Goal: Communication & Community: Answer question/provide support

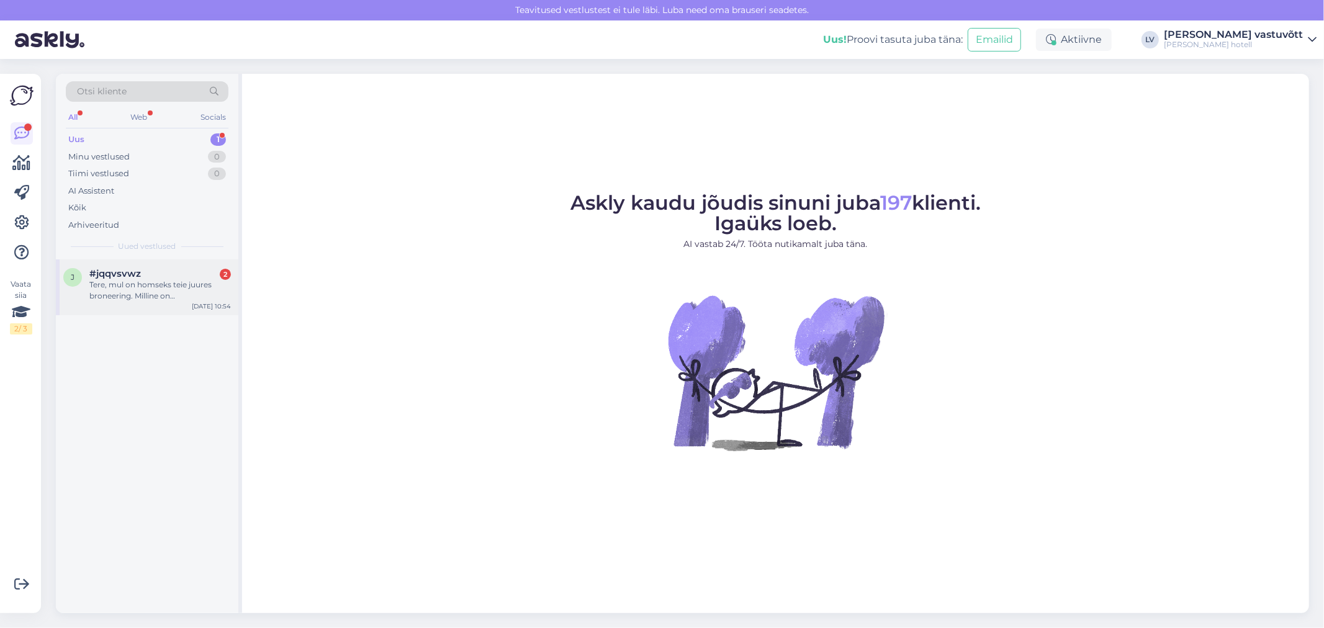
click at [153, 278] on div "#jqqvsvwz 2" at bounding box center [160, 273] width 142 height 11
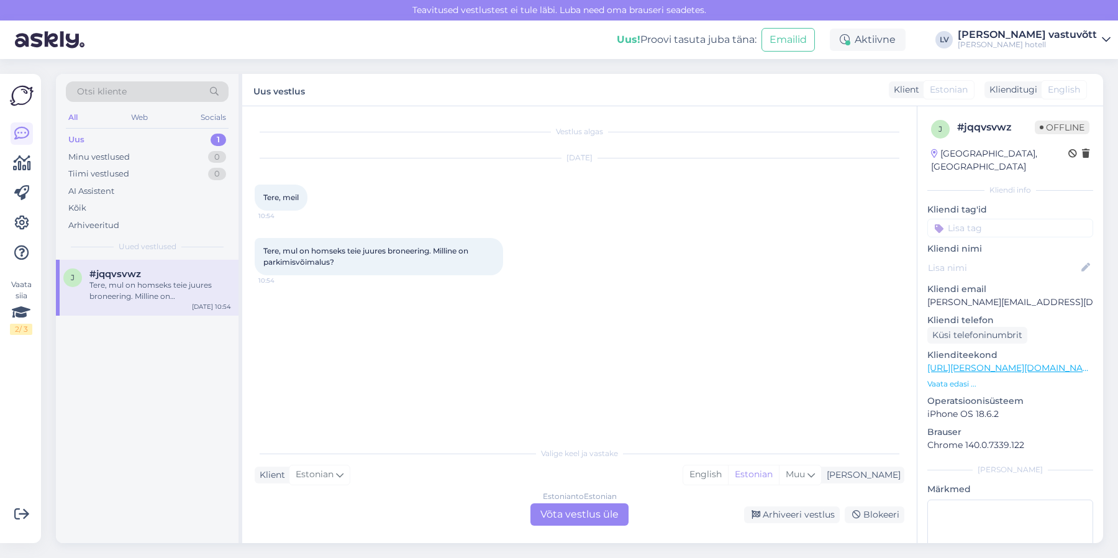
click at [569, 504] on div "Estonian to Estonian Võta vestlus üle" at bounding box center [579, 514] width 98 height 22
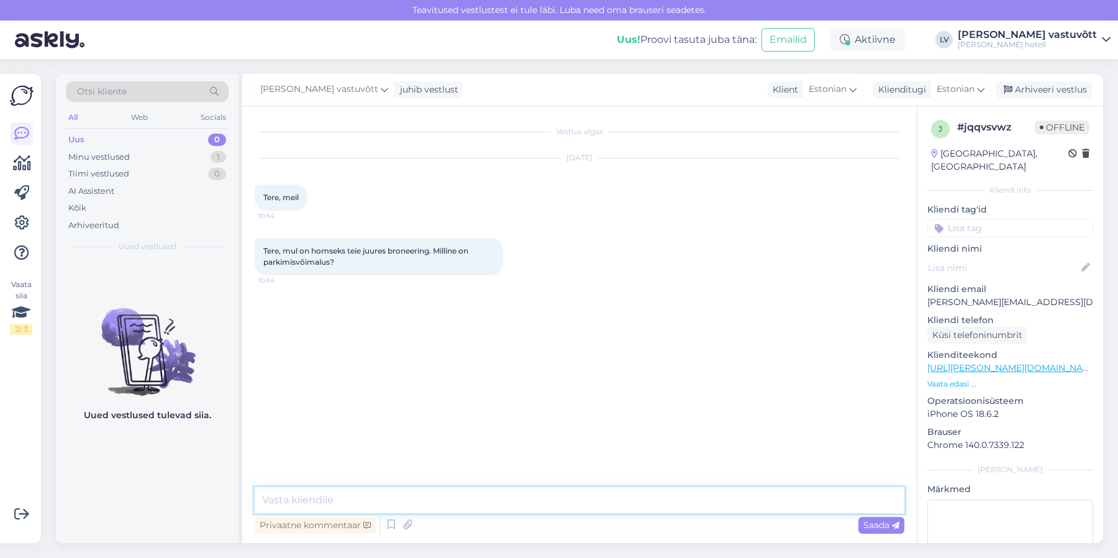
drag, startPoint x: 392, startPoint y: 504, endPoint x: 377, endPoint y: 484, distance: 24.3
click at [391, 504] on textarea at bounding box center [579, 500] width 649 height 26
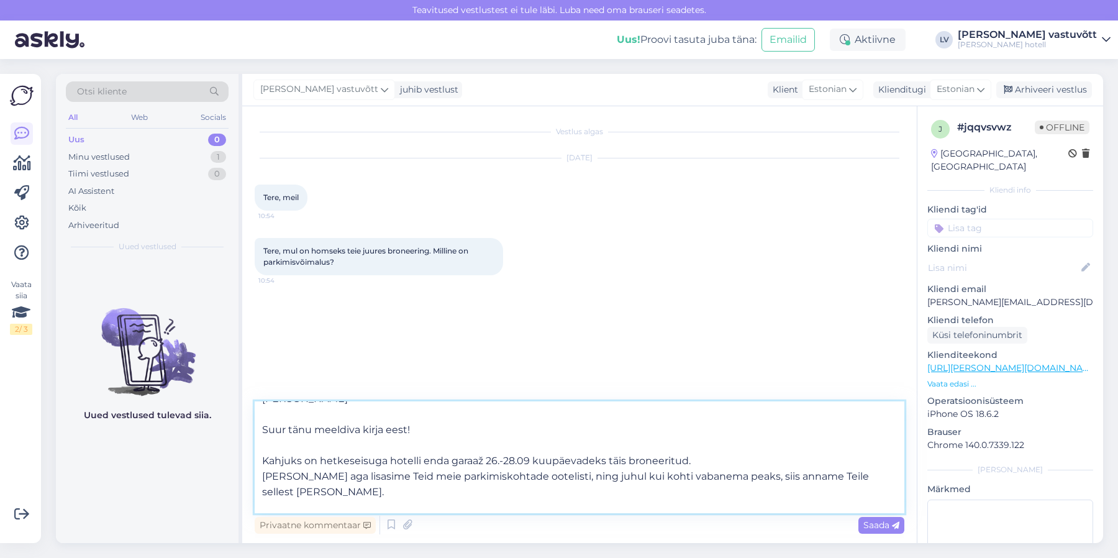
scroll to position [32, 0]
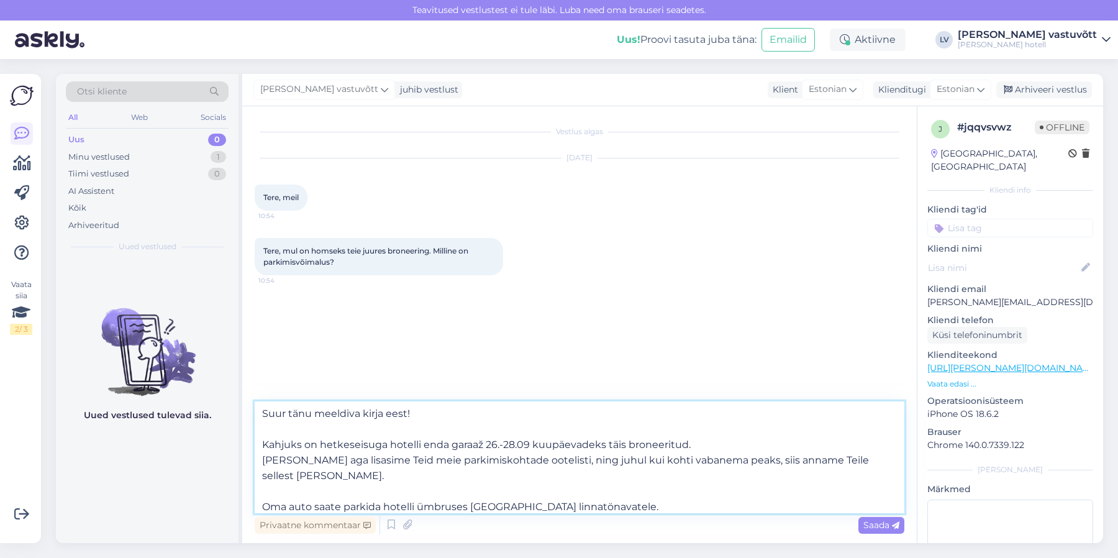
click at [534, 486] on textarea "[PERSON_NAME] Suur tänu meeldiva kirja eest! Kahjuks on hetkeseisuga hotelli en…" at bounding box center [579, 457] width 649 height 112
click at [607, 489] on textarea "[PERSON_NAME] Suur tänu meeldiva kirja eest! Kahjuks on hetkeseisuga hotelli en…" at bounding box center [579, 457] width 649 height 112
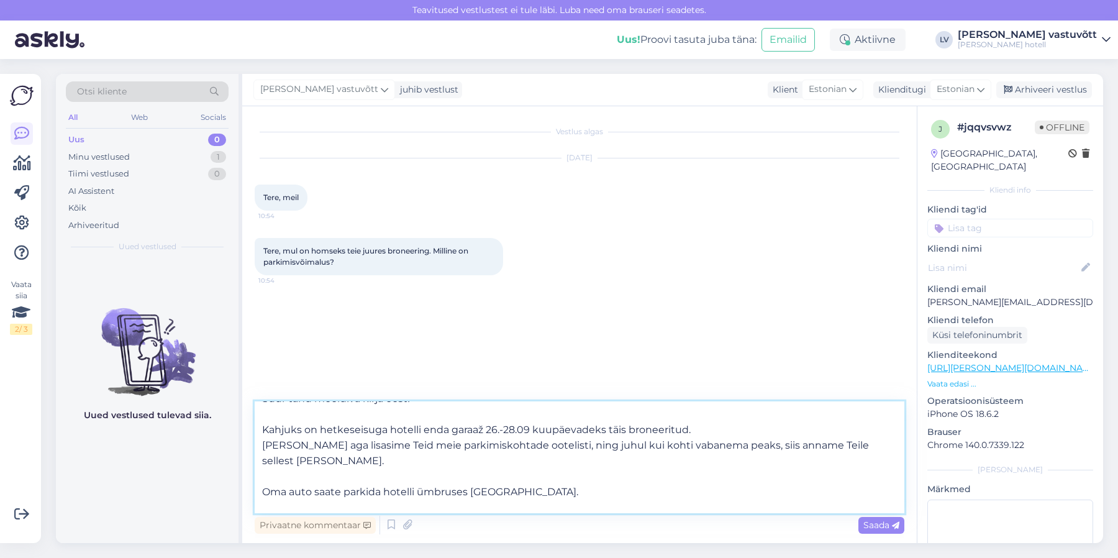
click at [278, 475] on textarea "[PERSON_NAME] Suur tänu meeldiva kirja eest! Kahjuks on hetkeseisuga hotelli en…" at bounding box center [579, 457] width 649 height 112
click at [555, 473] on textarea "[PERSON_NAME] Suur tänu meeldiva kirja eest! Kahjuks on hetkeseisuga hotelli en…" at bounding box center [579, 457] width 649 height 112
click at [330, 505] on textarea "[PERSON_NAME] Suur tänu meeldiva kirja eest! Kahjuks on hetkeseisuga hotelli en…" at bounding box center [579, 457] width 649 height 112
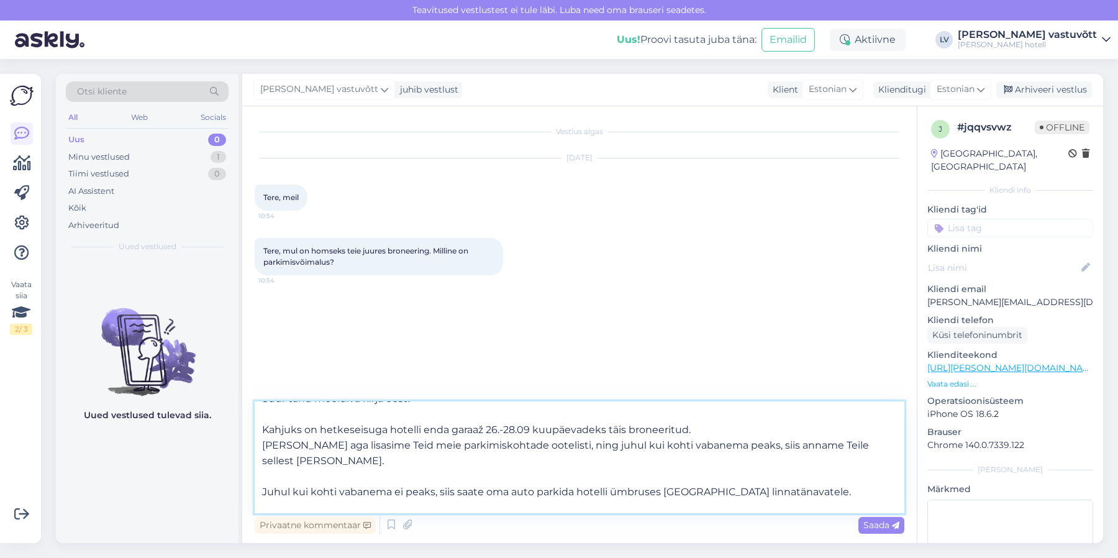
scroll to position [69, 0]
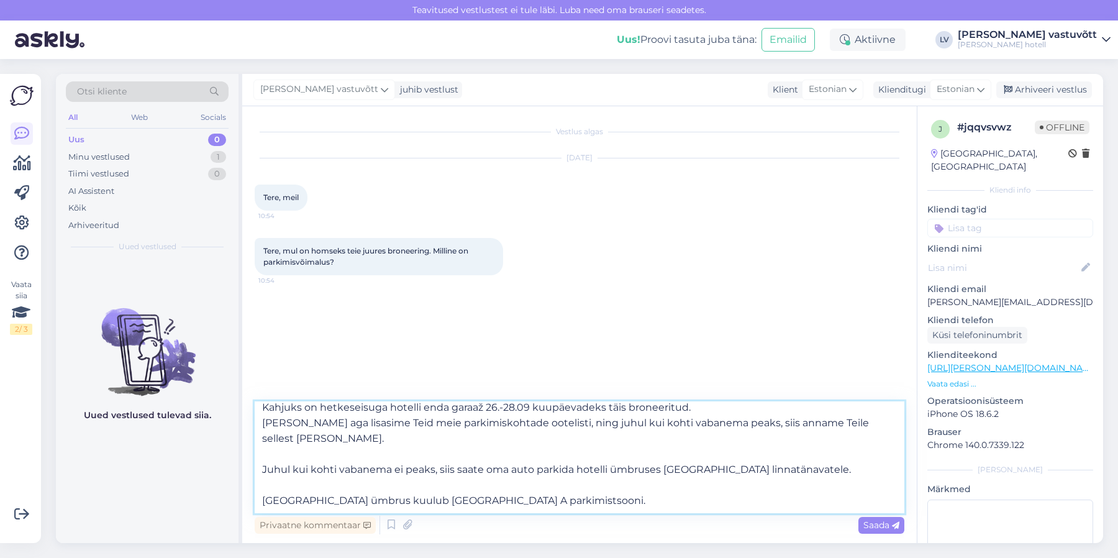
drag, startPoint x: 505, startPoint y: 506, endPoint x: 256, endPoint y: 487, distance: 249.1
click at [256, 487] on textarea "[PERSON_NAME] Suur tänu meeldiva kirja eest! Kahjuks on hetkeseisuga hotelli en…" at bounding box center [579, 457] width 649 height 112
paste textarea "-parkimispiirkonda. [GEOGRAPHIC_DATA] on piirkonnas tööpäevadel ajavahemikus [P…"
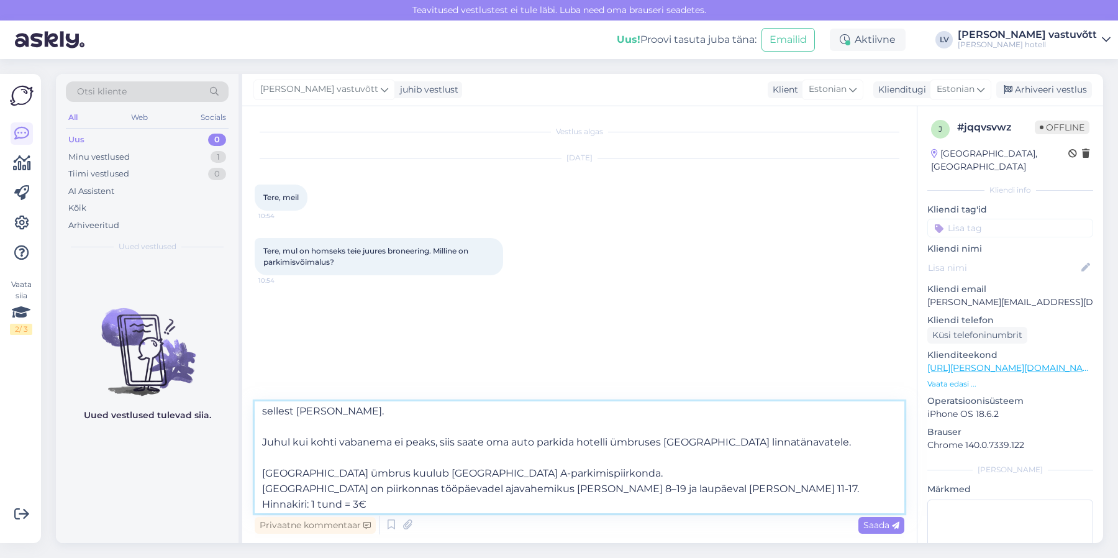
scroll to position [95, 0]
click at [536, 460] on textarea "[PERSON_NAME] Suur tänu meeldiva kirja eest! Kahjuks on hetkeseisuga hotelli en…" at bounding box center [579, 457] width 649 height 112
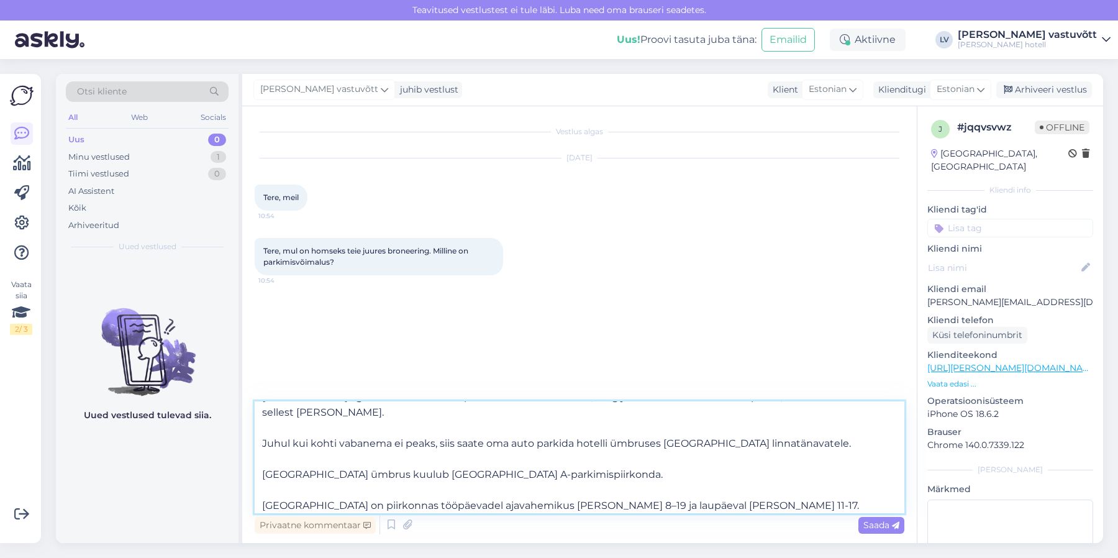
scroll to position [164, 0]
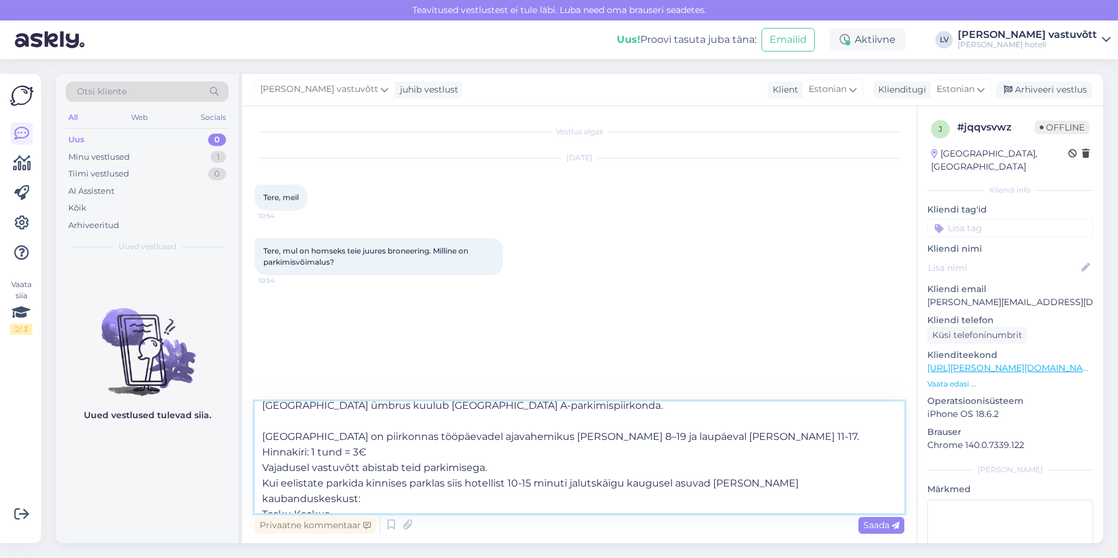
click at [479, 436] on textarea "[PERSON_NAME] Suur tänu meeldiva kirja eest! Kahjuks on hetkeseisuga hotelli en…" at bounding box center [579, 457] width 649 height 112
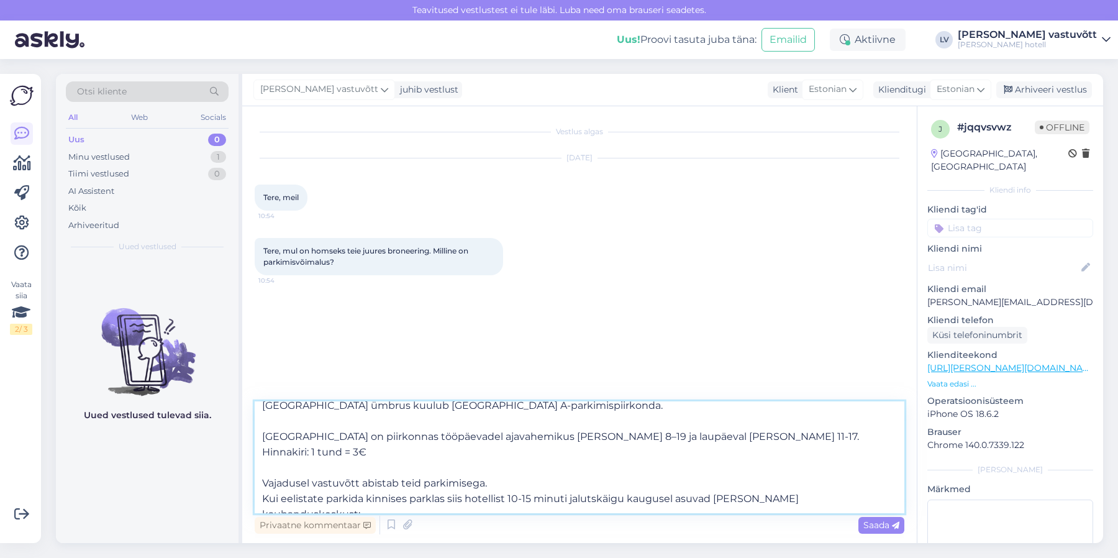
click at [482, 464] on textarea "[PERSON_NAME] Suur tänu meeldiva kirja eest! Kahjuks on hetkeseisuga hotelli en…" at bounding box center [579, 457] width 649 height 112
click at [572, 467] on textarea "[PERSON_NAME] Suur tänu meeldiva kirja eest! Kahjuks on hetkeseisuga hotelli en…" at bounding box center [579, 457] width 649 height 112
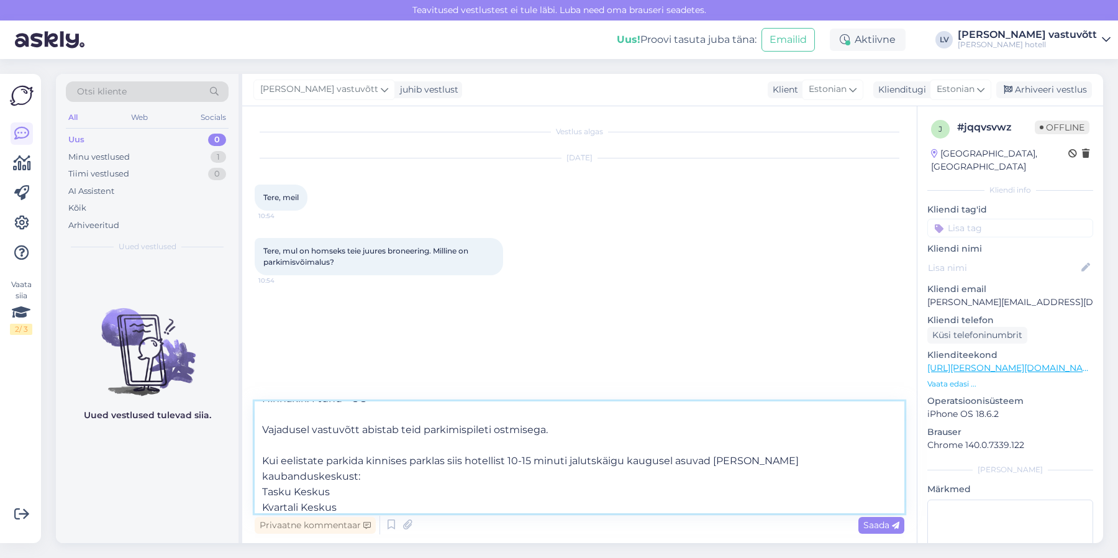
scroll to position [233, 0]
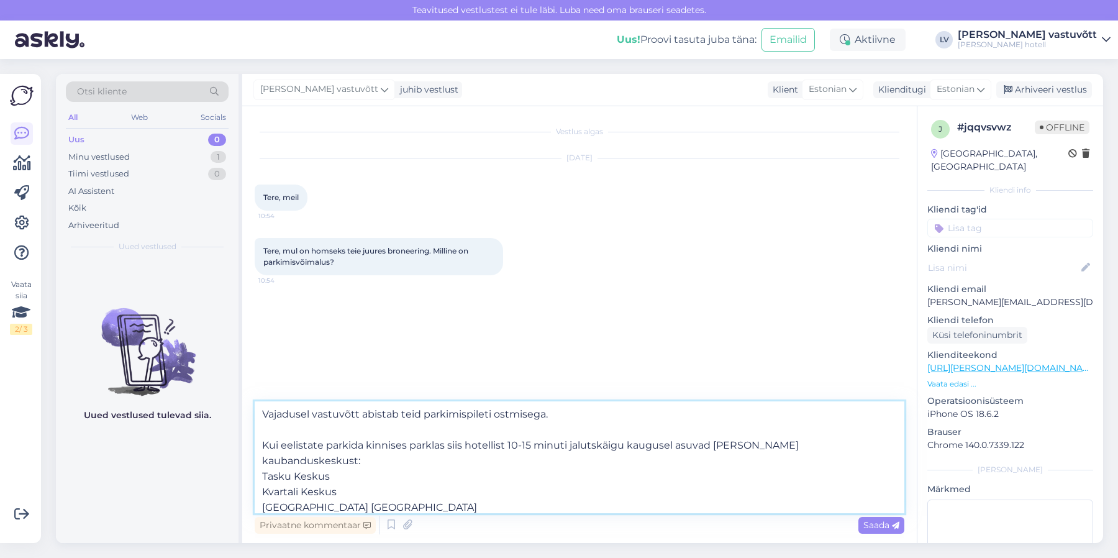
click at [380, 474] on textarea "[PERSON_NAME] Suur tänu meeldiva kirja eest! Kahjuks on hetkeseisuga hotelli en…" at bounding box center [579, 457] width 649 height 112
click at [837, 431] on textarea "[PERSON_NAME] Suur tänu meeldiva kirja eest! Kahjuks on hetkeseisuga hotelli en…" at bounding box center [579, 457] width 649 height 112
click at [448, 495] on textarea "[PERSON_NAME] Suur tänu meeldiva kirja eest! Kahjuks on hetkeseisuga hotelli en…" at bounding box center [579, 457] width 649 height 112
click at [416, 458] on textarea "[PERSON_NAME] Suur tänu meeldiva kirja eest! Kahjuks on hetkeseisuga hotelli en…" at bounding box center [579, 457] width 649 height 112
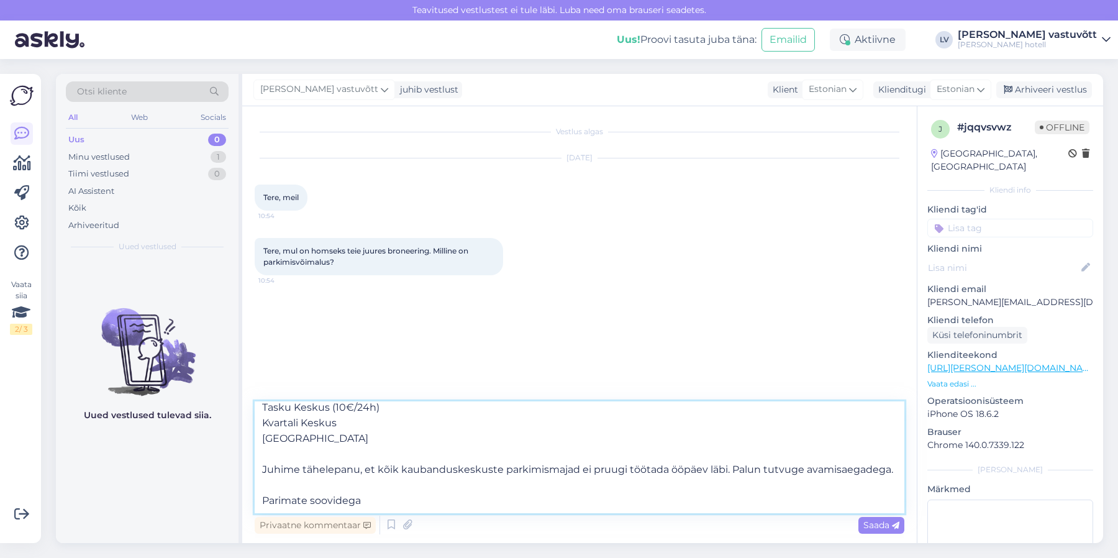
scroll to position [332, 0]
click at [731, 420] on textarea "[PERSON_NAME] Suur tänu meeldiva kirja eest! Kahjuks on hetkeseisuga hotelli en…" at bounding box center [579, 457] width 649 height 112
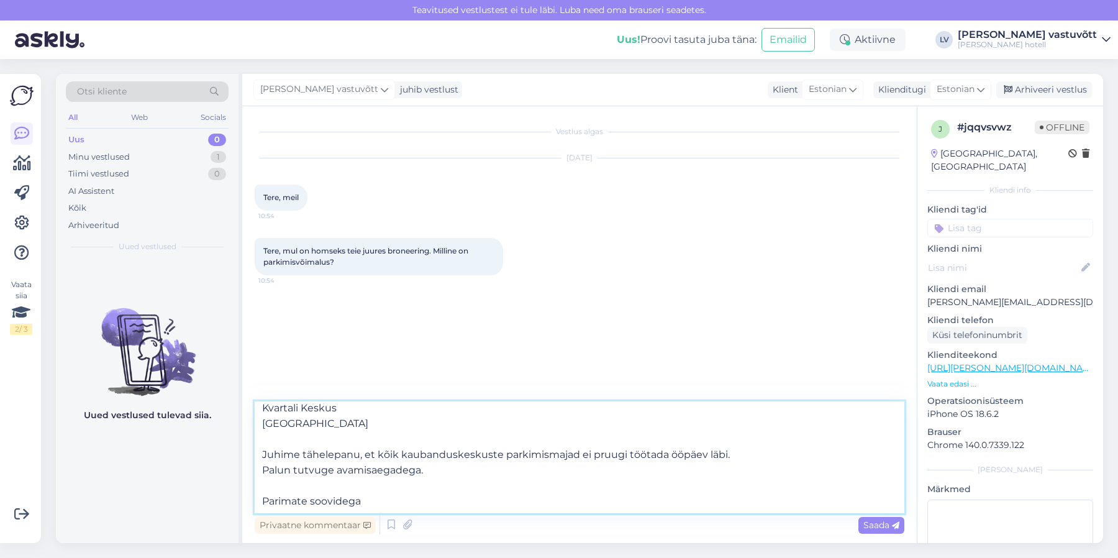
click at [445, 448] on textarea "[PERSON_NAME] Suur tänu meeldiva kirja eest! Kahjuks on hetkeseisuga hotelli en…" at bounding box center [579, 457] width 649 height 112
click at [738, 426] on textarea "[PERSON_NAME] Suur tänu meeldiva kirja eest! Kahjuks on hetkeseisuga hotelli en…" at bounding box center [579, 457] width 649 height 112
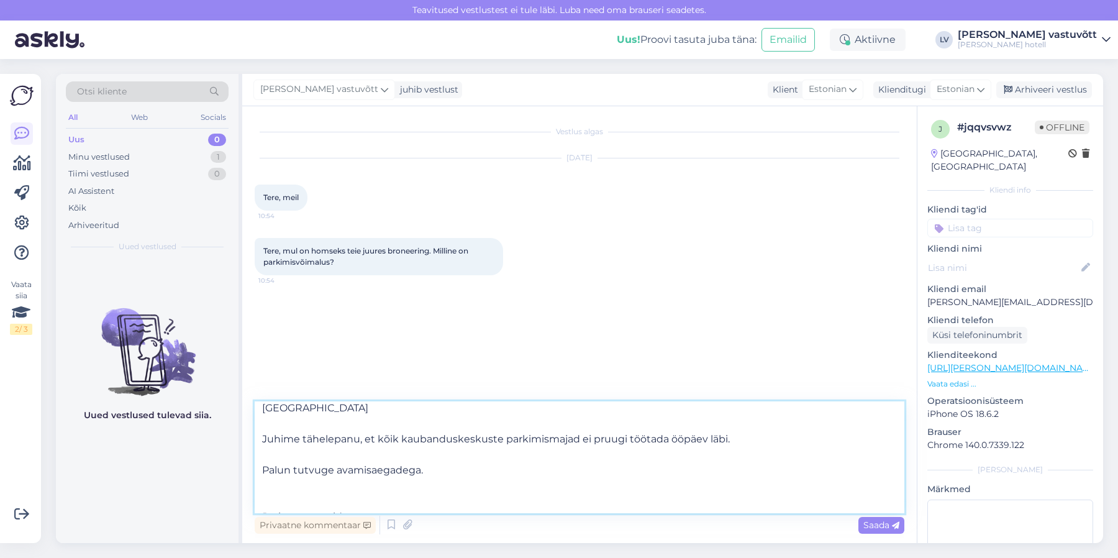
click at [443, 441] on textarea "[PERSON_NAME] Suur tänu meeldiva kirja eest! Kahjuks on hetkeseisuga hotelli en…" at bounding box center [579, 457] width 649 height 112
click at [376, 482] on textarea "[PERSON_NAME] Suur tänu meeldiva kirja eest! Kahjuks on hetkeseisuga hotelli en…" at bounding box center [579, 457] width 649 height 112
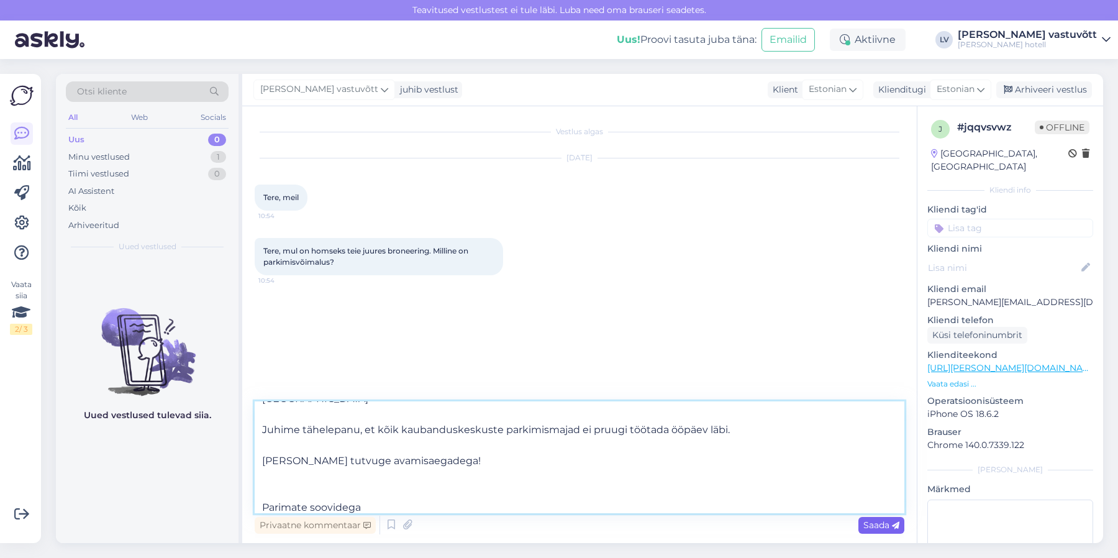
type textarea "[PERSON_NAME] Suur tänu meeldiva kirja eest! Kahjuks on hetkeseisuga hotelli en…"
click at [890, 525] on span "Saada" at bounding box center [881, 524] width 36 height 11
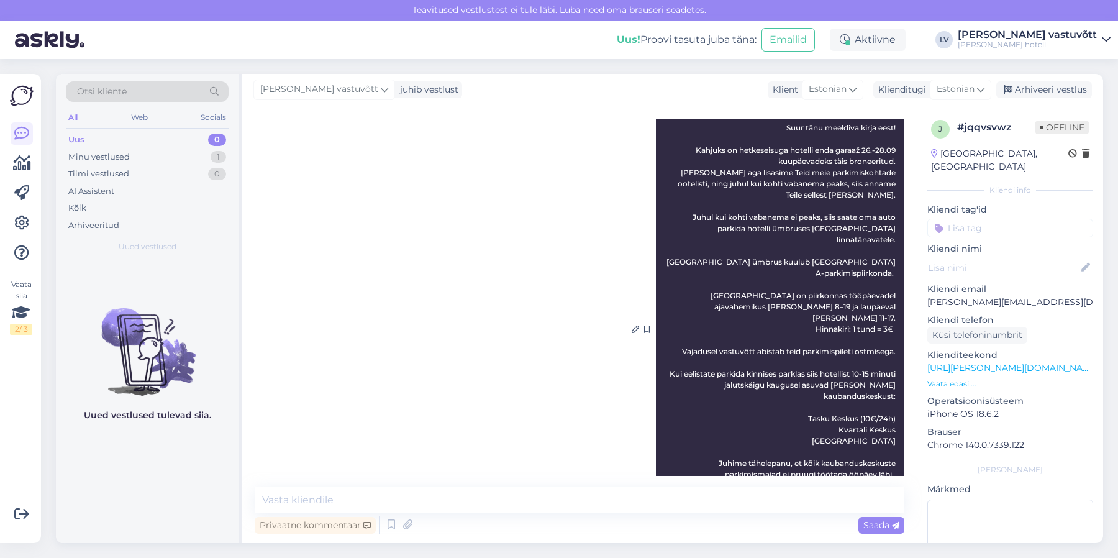
scroll to position [141, 0]
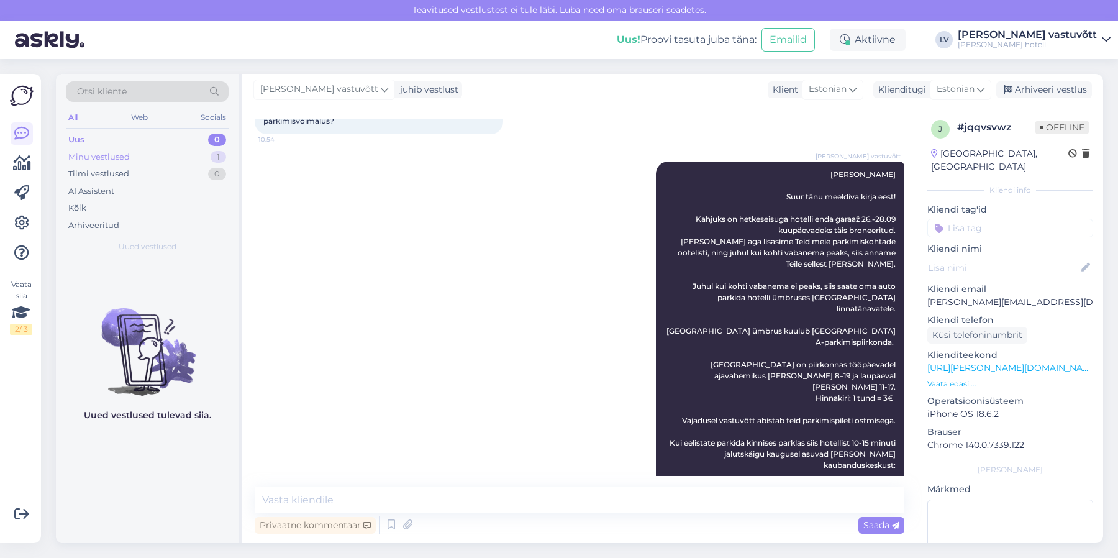
click at [103, 150] on div "Minu vestlused 1" at bounding box center [147, 156] width 163 height 17
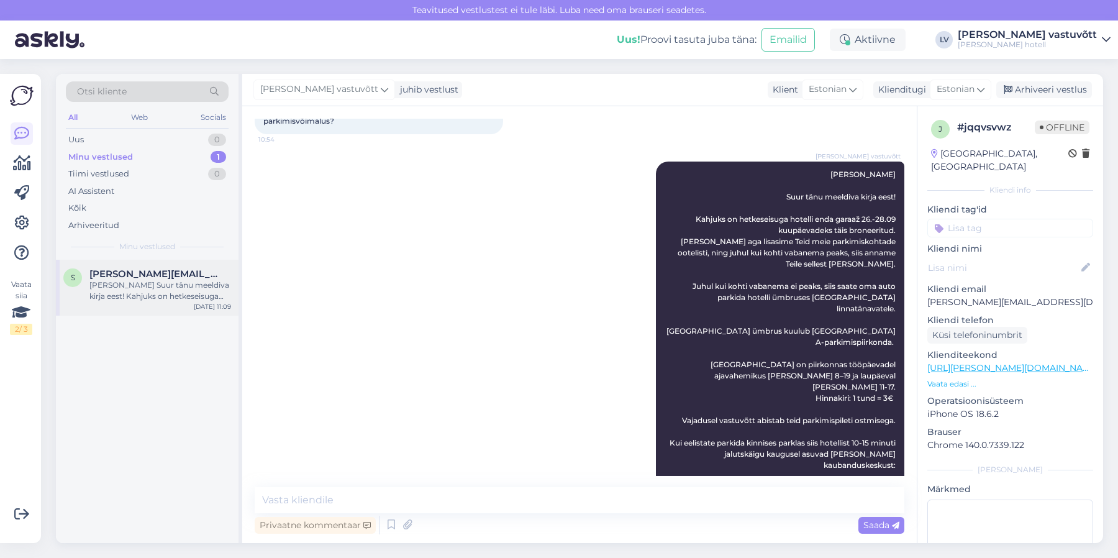
click at [168, 311] on div "s [PERSON_NAME][EMAIL_ADDRESS][DOMAIN_NAME] [DATE] 11:09" at bounding box center [147, 288] width 183 height 56
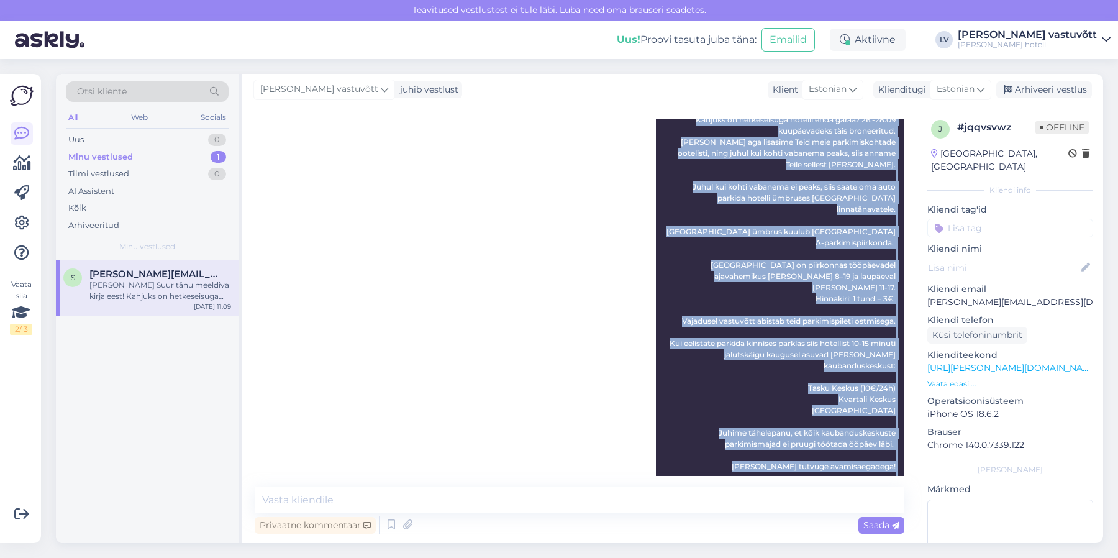
scroll to position [279, 0]
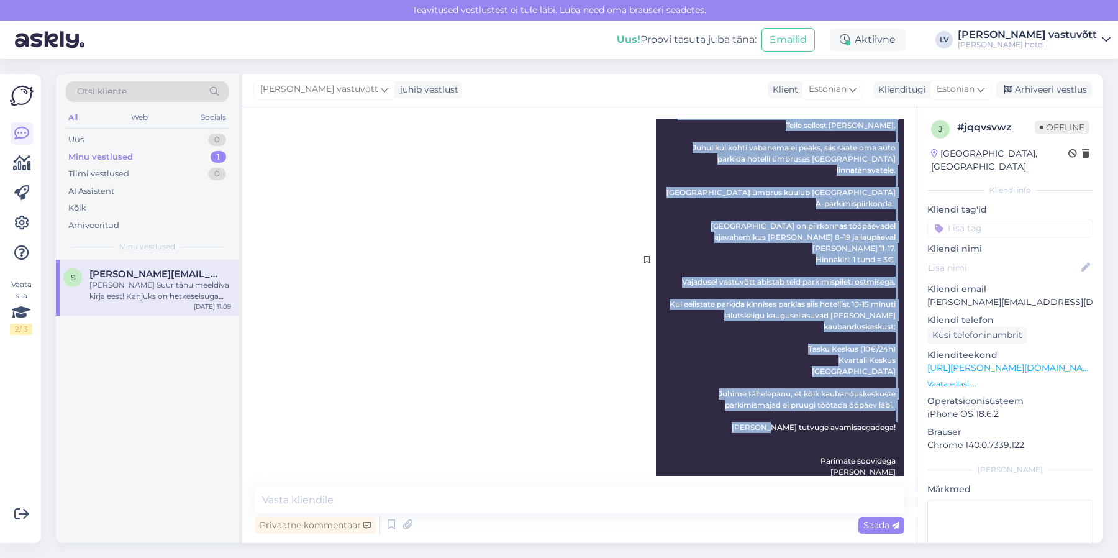
drag, startPoint x: 841, startPoint y: 310, endPoint x: 889, endPoint y: 443, distance: 140.4
click at [889, 443] on div "[PERSON_NAME] vastuvõtt Tere, [PERSON_NAME] Suur tänu meeldiva kirja eest! Kahj…" at bounding box center [780, 259] width 248 height 473
copy span "Tere, [PERSON_NAME] [PERSON_NAME] meeldiva kirja eest! Kahjuks on hetkeseisuga …"
